Goal: Task Accomplishment & Management: Use online tool/utility

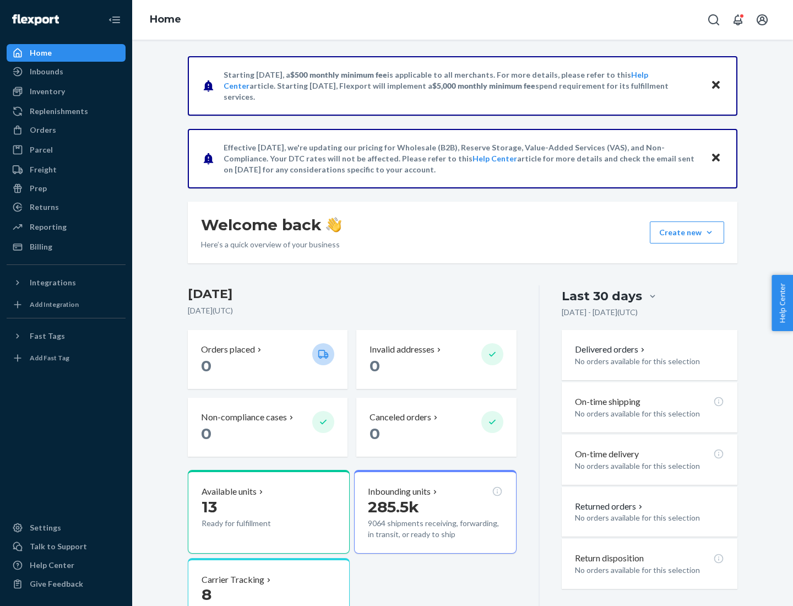
click at [57, 111] on div "Replenishments" at bounding box center [59, 111] width 58 height 11
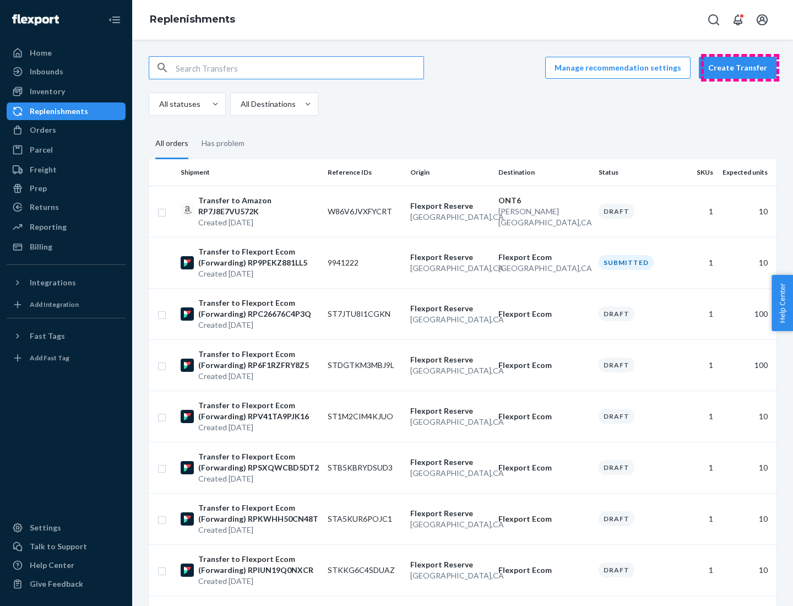
click at [740, 68] on button "Create Transfer" at bounding box center [738, 68] width 78 height 22
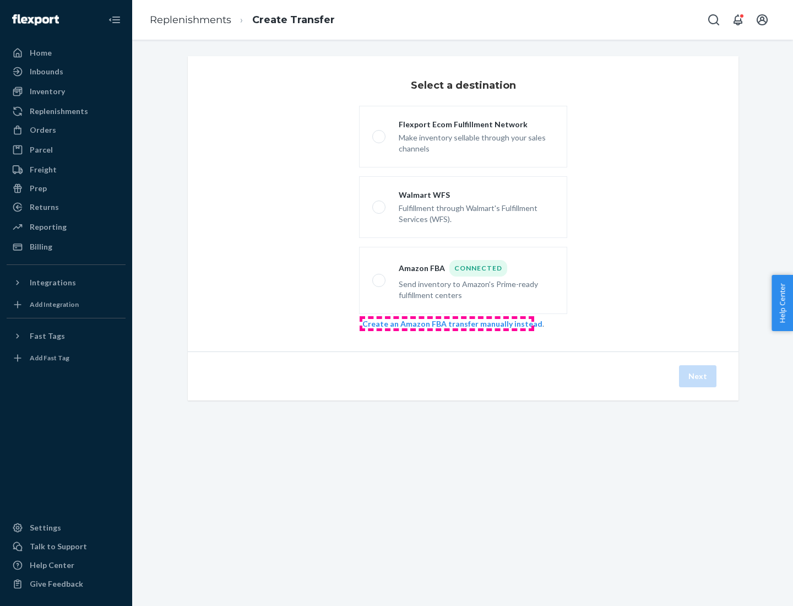
click at [447, 323] on link "Create an Amazon FBA transfer manually instead" at bounding box center [452, 323] width 180 height 9
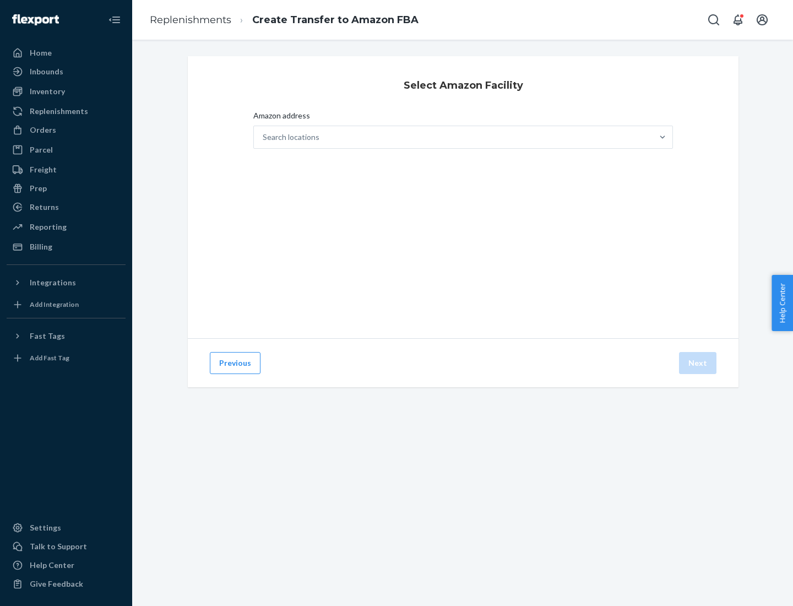
click at [453, 137] on div "Search locations" at bounding box center [453, 137] width 399 height 22
click at [264, 137] on input "Amazon address Search locations" at bounding box center [263, 137] width 1 height 11
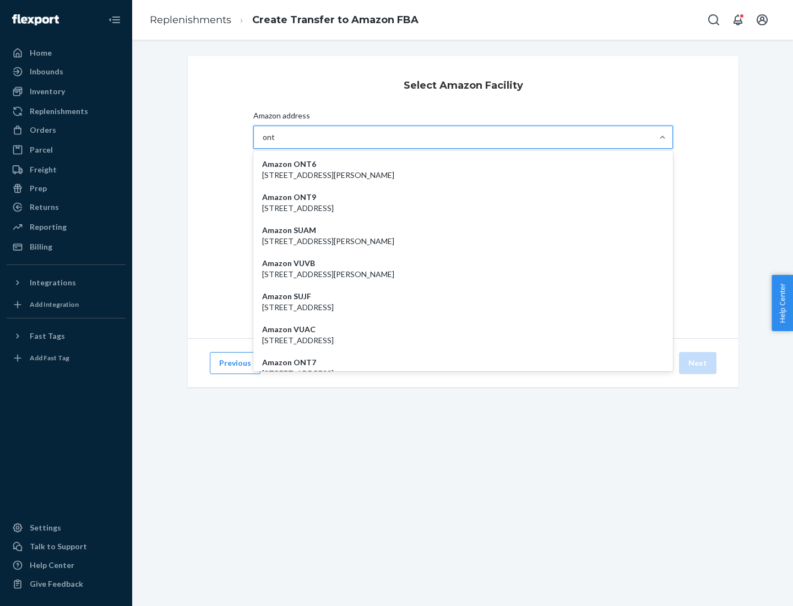
type input "ont6"
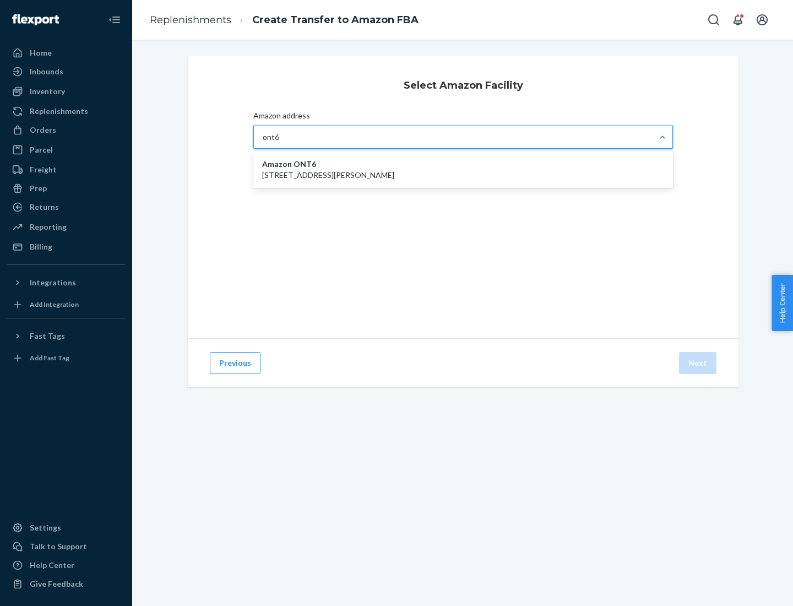
click at [463, 170] on p "[STREET_ADDRESS][PERSON_NAME]" at bounding box center [463, 175] width 402 height 11
click at [280, 143] on input "ont6" at bounding box center [271, 137] width 17 height 11
click at [698, 363] on button "Next" at bounding box center [697, 363] width 37 height 22
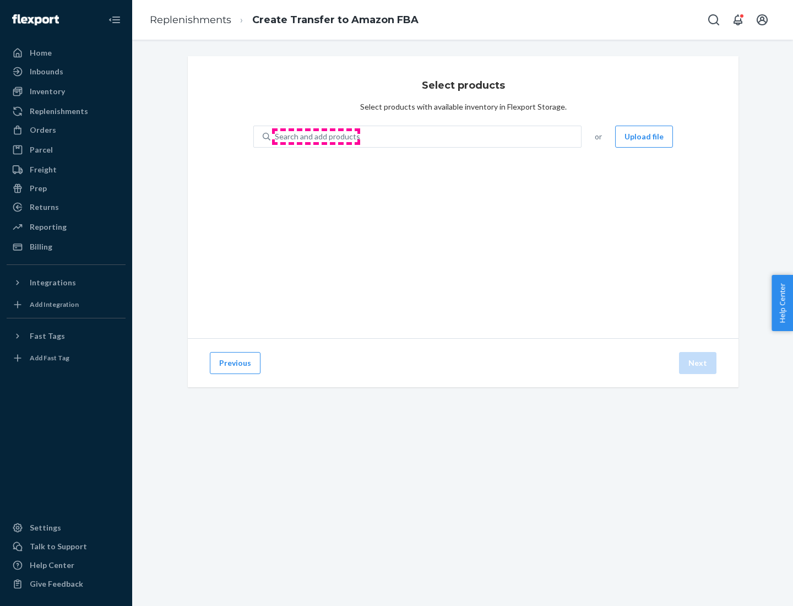
click at [316, 137] on div "Search and add products" at bounding box center [317, 136] width 85 height 11
click at [276, 137] on input "Search and add products" at bounding box center [275, 136] width 1 height 11
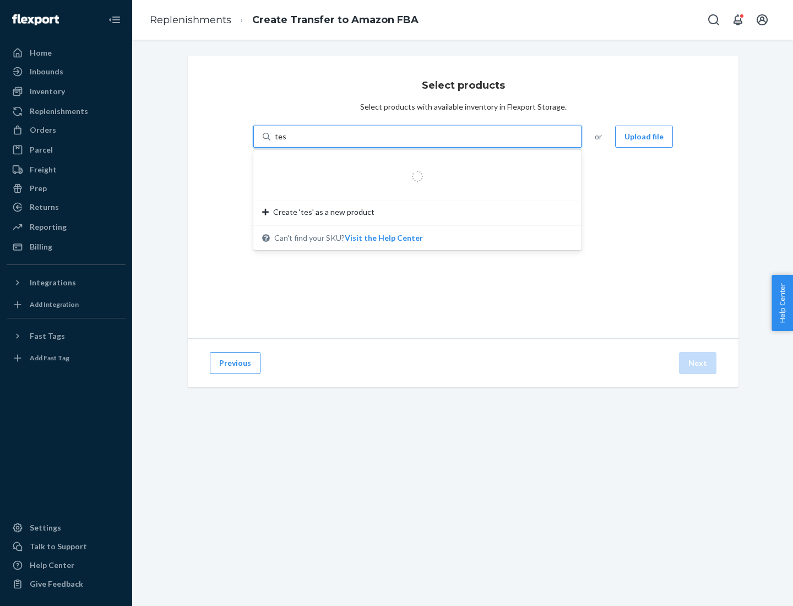
type input "test"
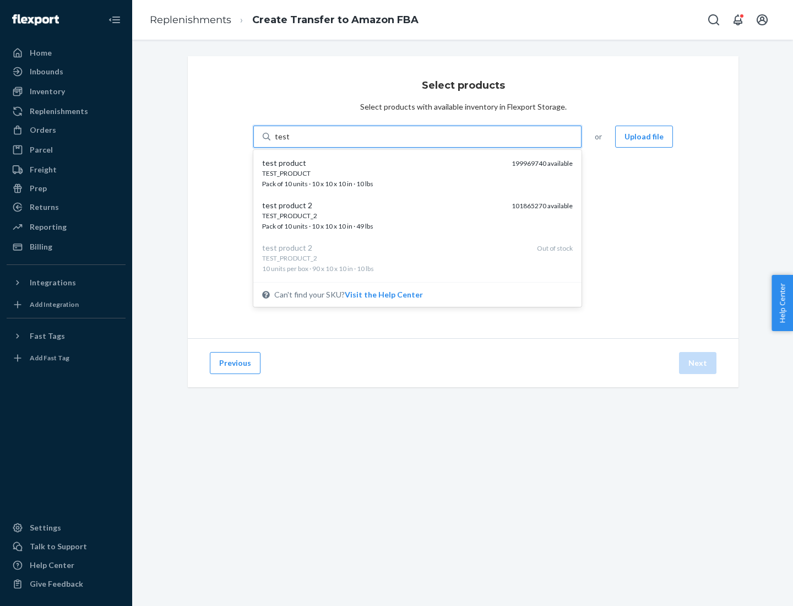
scroll to position [6, 0]
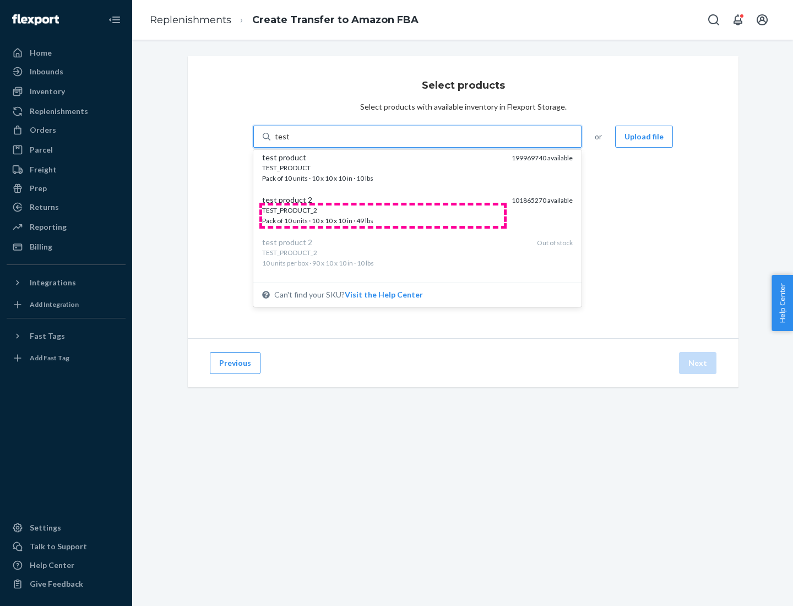
click at [383, 215] on div "TEST_PRODUCT_2 Pack of 10 units · 10 x 10 x 10 in · 49 lbs" at bounding box center [382, 215] width 241 height 20
click at [289, 142] on input "test" at bounding box center [282, 136] width 14 height 11
